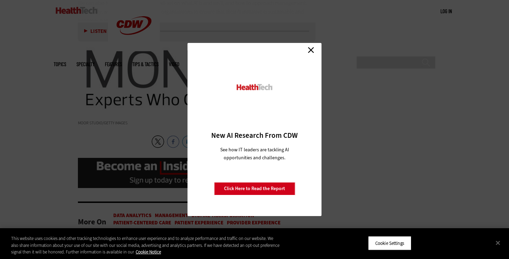
scroll to position [1404, 0]
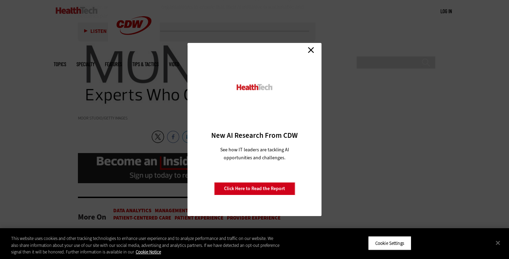
click at [311, 51] on link "Close" at bounding box center [311, 50] width 10 height 10
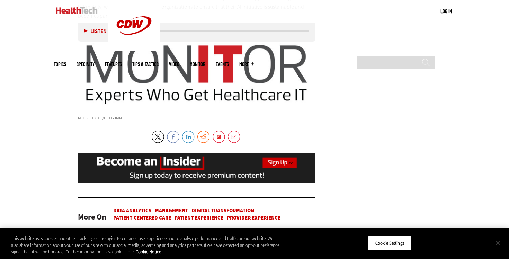
click at [499, 244] on button "Close" at bounding box center [497, 242] width 15 height 15
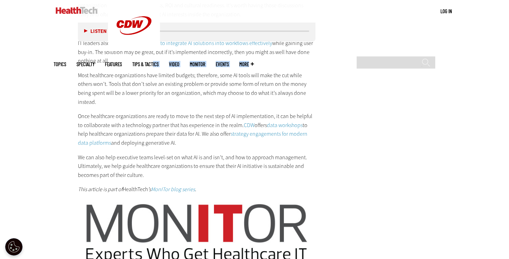
scroll to position [1231, 0]
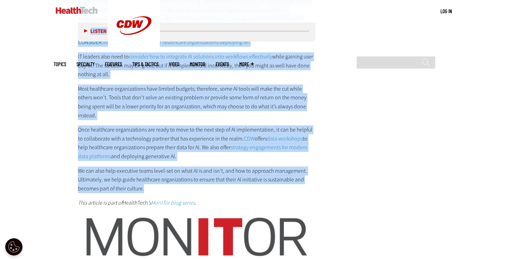
drag, startPoint x: 78, startPoint y: 51, endPoint x: 155, endPoint y: 184, distance: 153.7
copy article "Lo Ipsumdol si 4656 AM Consec ad Elitseddoe Te incididunt utlaboreetdo magnaal …"
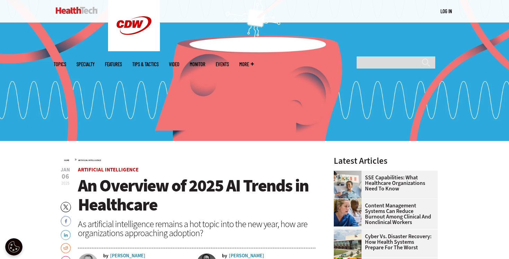
scroll to position [92, 0]
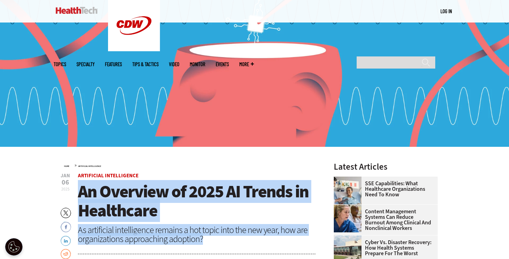
drag, startPoint x: 80, startPoint y: 190, endPoint x: 213, endPoint y: 235, distance: 141.2
click at [213, 236] on header "[DATE] Artificial Intelligence An Overview of 2025 AI Trends in Healthcare As a…" at bounding box center [196, 232] width 237 height 118
copy header "An Overview of 2025 AI Trends in Healthcare As artificial intelligence remains …"
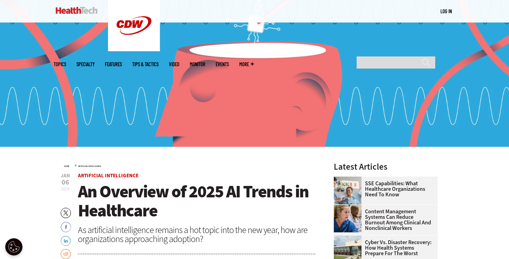
click at [277, 163] on div "Home » Artificial Intelligence" at bounding box center [189, 165] width 251 height 6
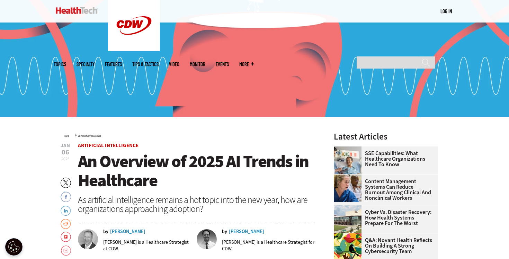
scroll to position [123, 0]
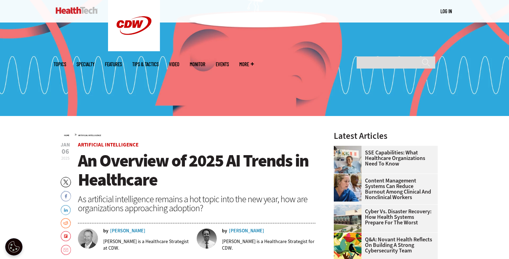
click at [279, 135] on div "Home » Artificial Intelligence" at bounding box center [189, 135] width 251 height 6
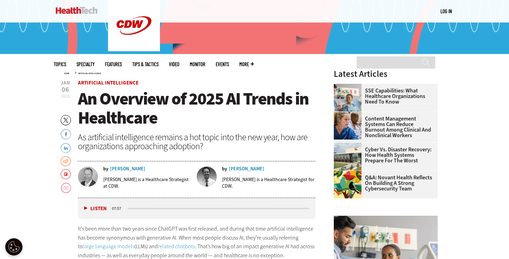
scroll to position [183, 0]
